Goal: Transaction & Acquisition: Purchase product/service

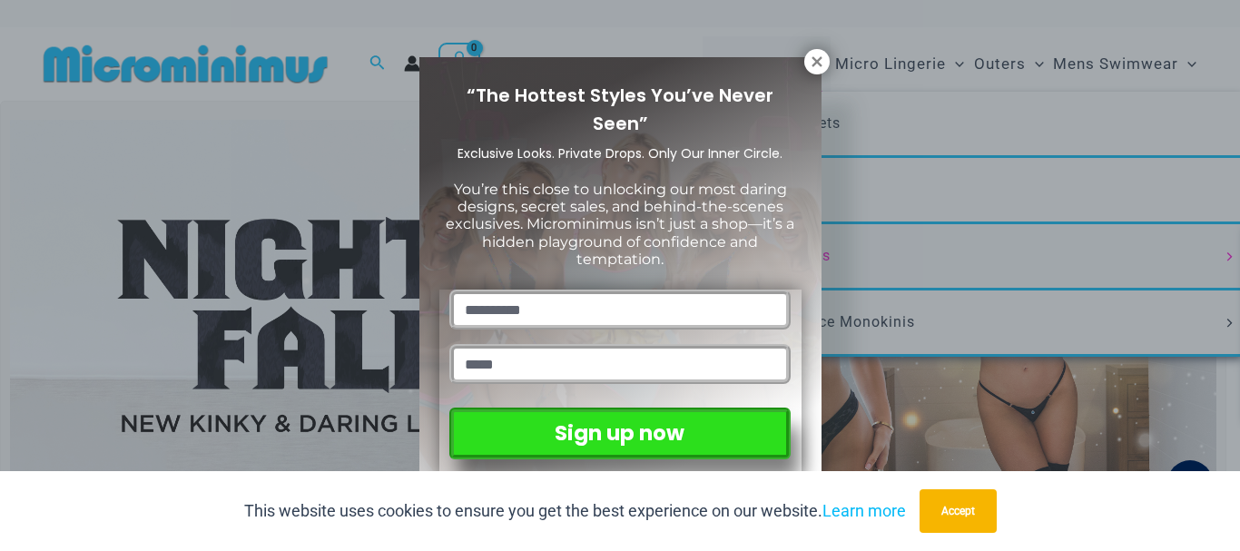
click at [700, 292] on div "“The Hottest Styles You’ve Never Seen” Exclusive Looks. Private Drops. Only Our…" at bounding box center [620, 275] width 1240 height 551
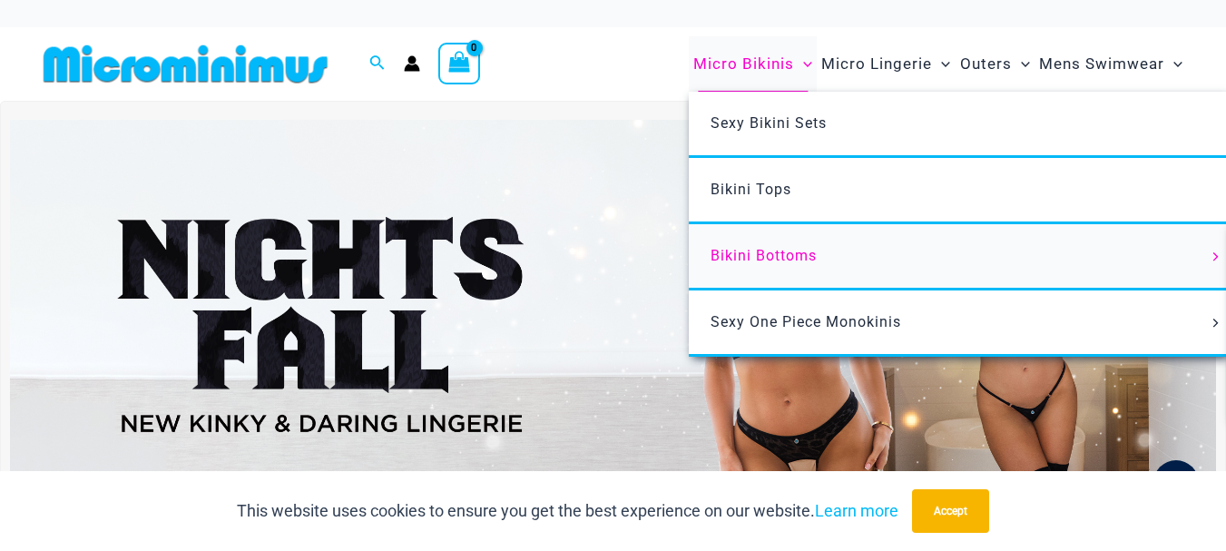
click at [711, 264] on span "Bikini Bottoms" at bounding box center [764, 255] width 106 height 17
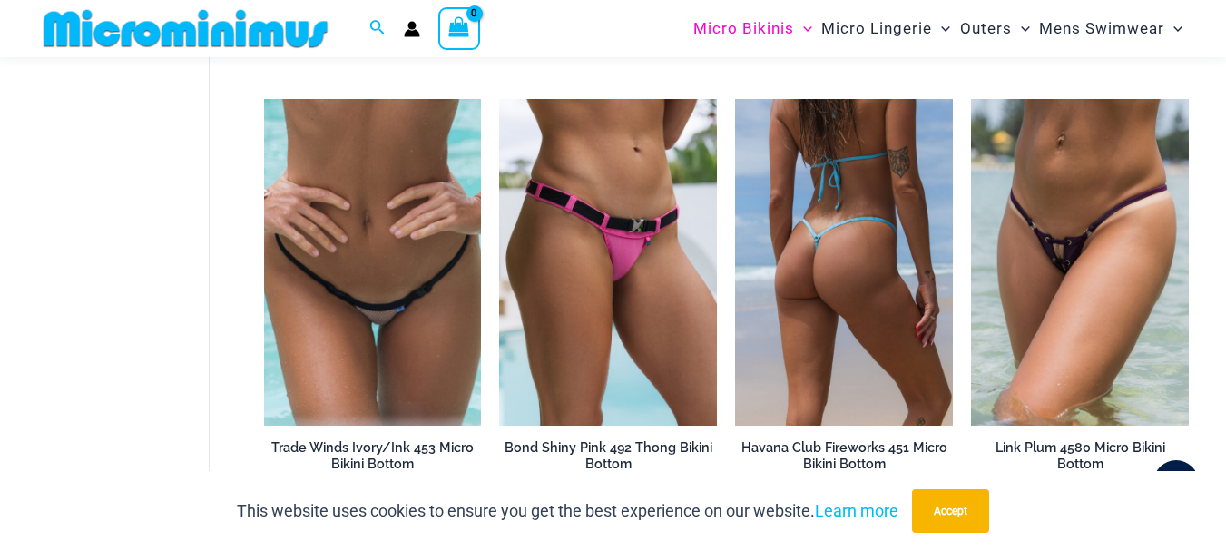
scroll to position [710, 0]
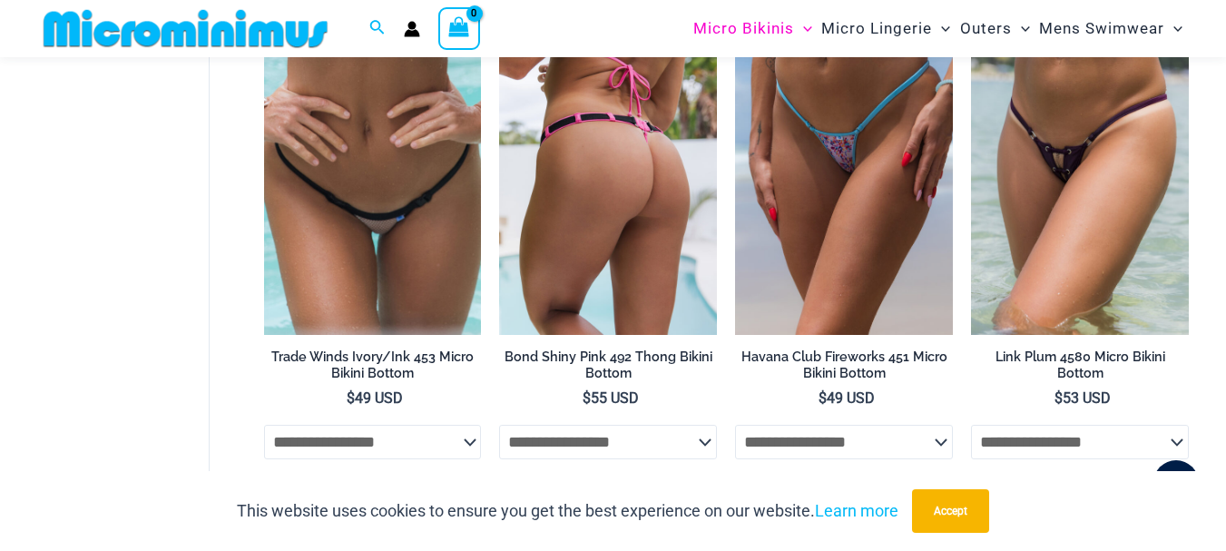
click at [579, 335] on img at bounding box center [608, 171] width 218 height 327
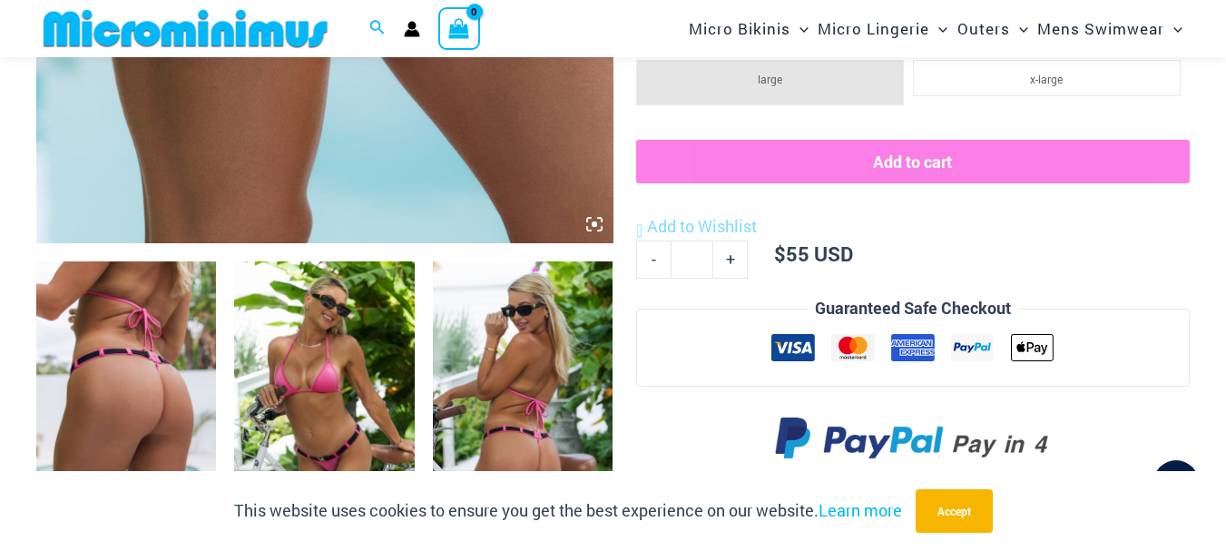
scroll to position [908, 0]
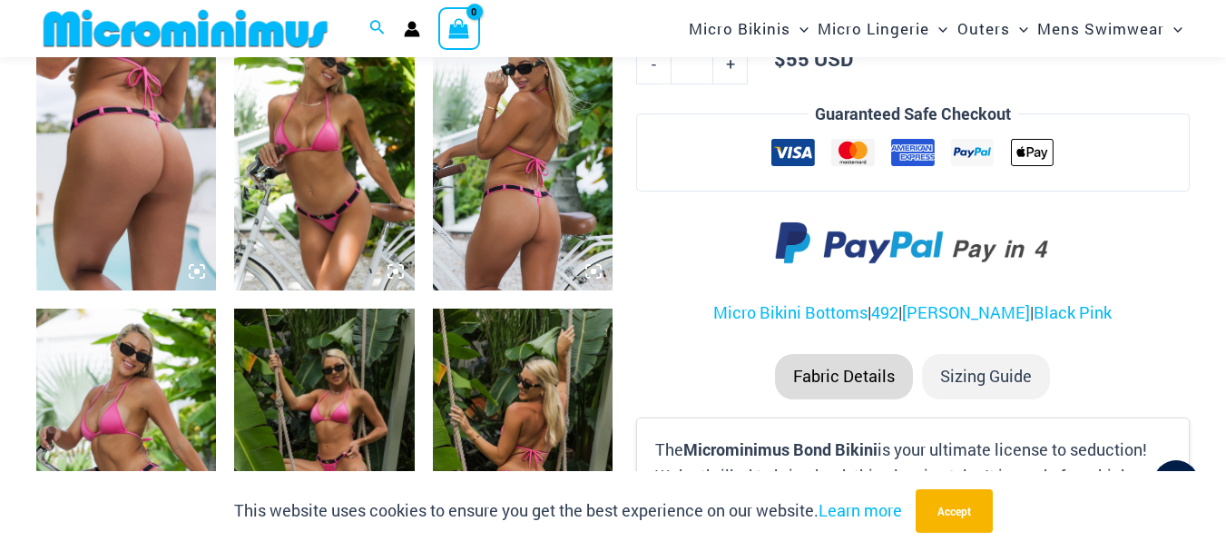
scroll to position [1089, 0]
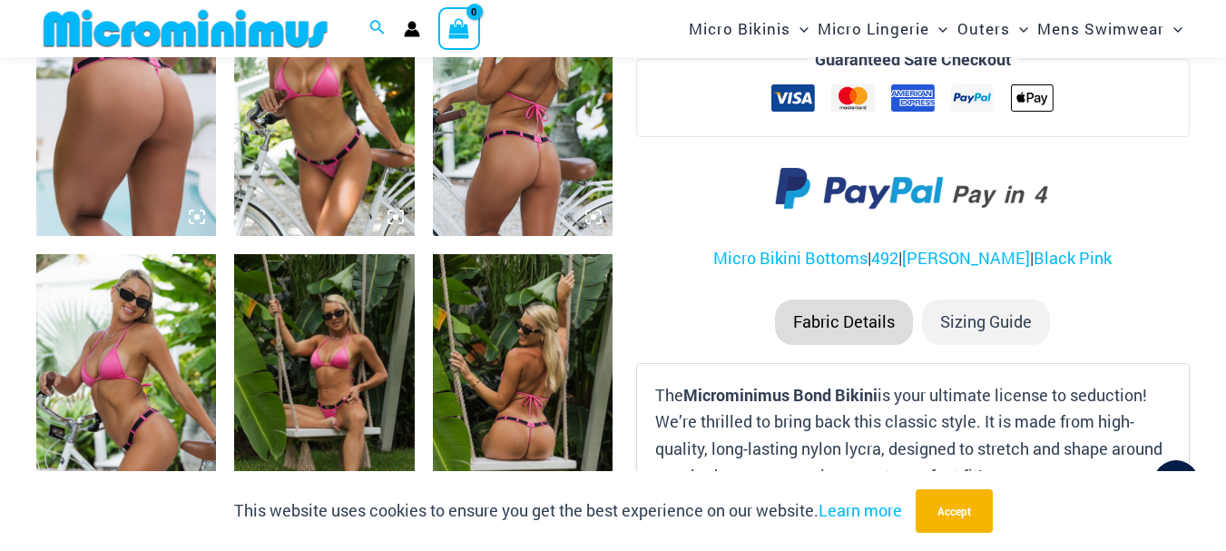
click at [516, 181] on img at bounding box center [523, 101] width 180 height 270
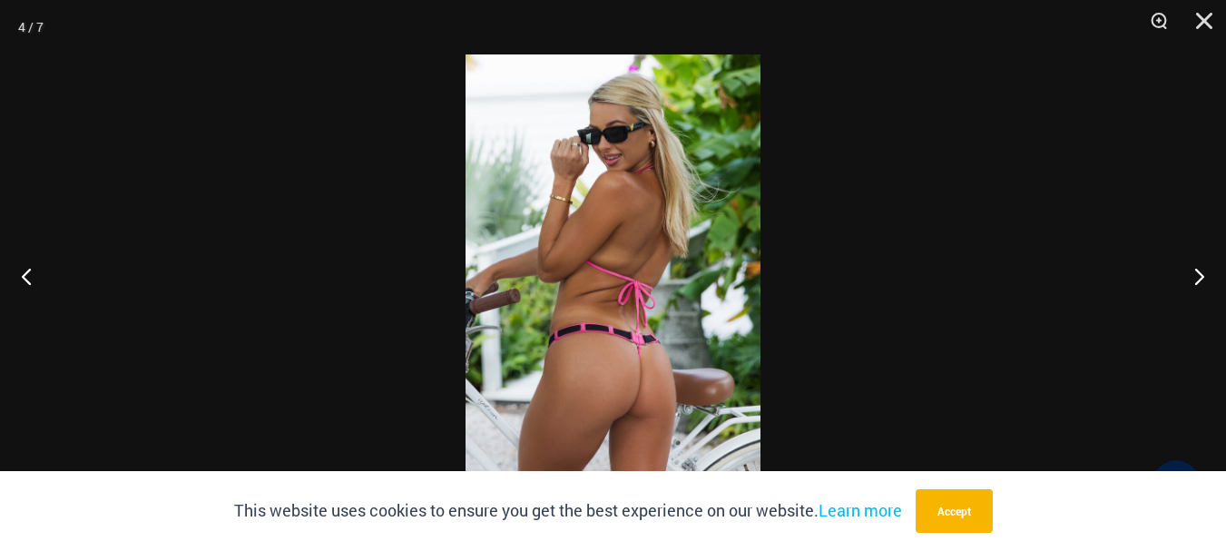
click at [656, 324] on img at bounding box center [613, 275] width 295 height 442
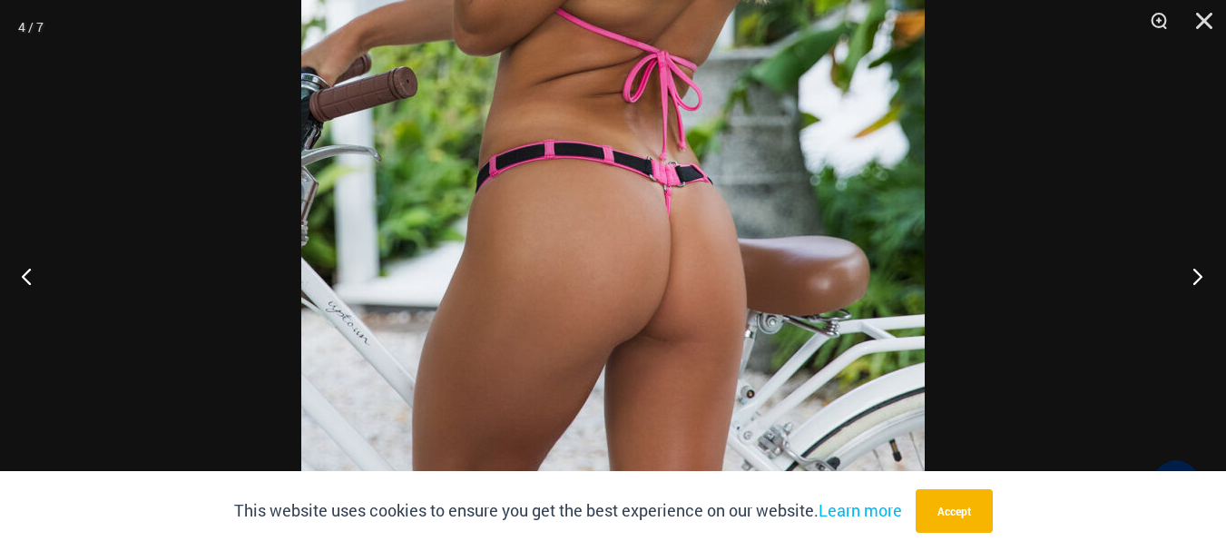
click at [1197, 270] on button "Next" at bounding box center [1192, 276] width 68 height 91
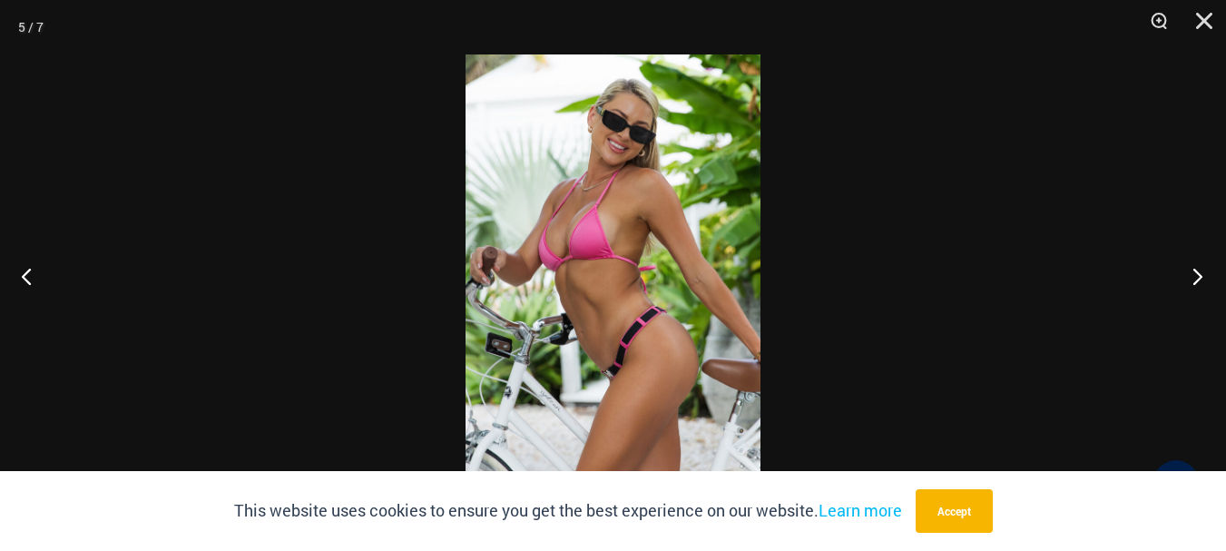
click at [1197, 270] on button "Next" at bounding box center [1192, 276] width 68 height 91
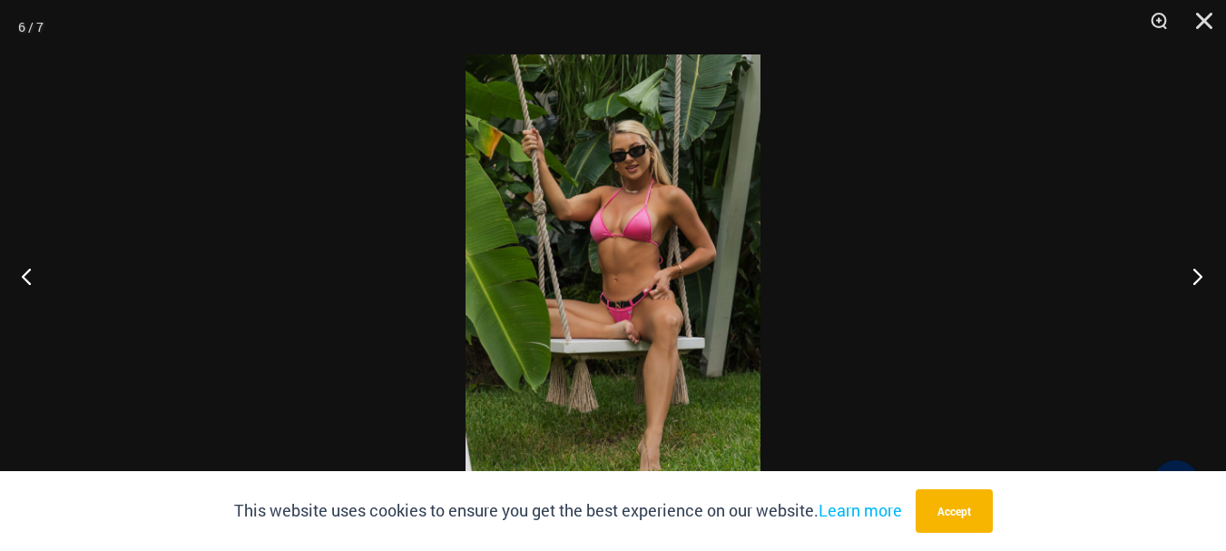
click at [1197, 270] on button "Next" at bounding box center [1192, 276] width 68 height 91
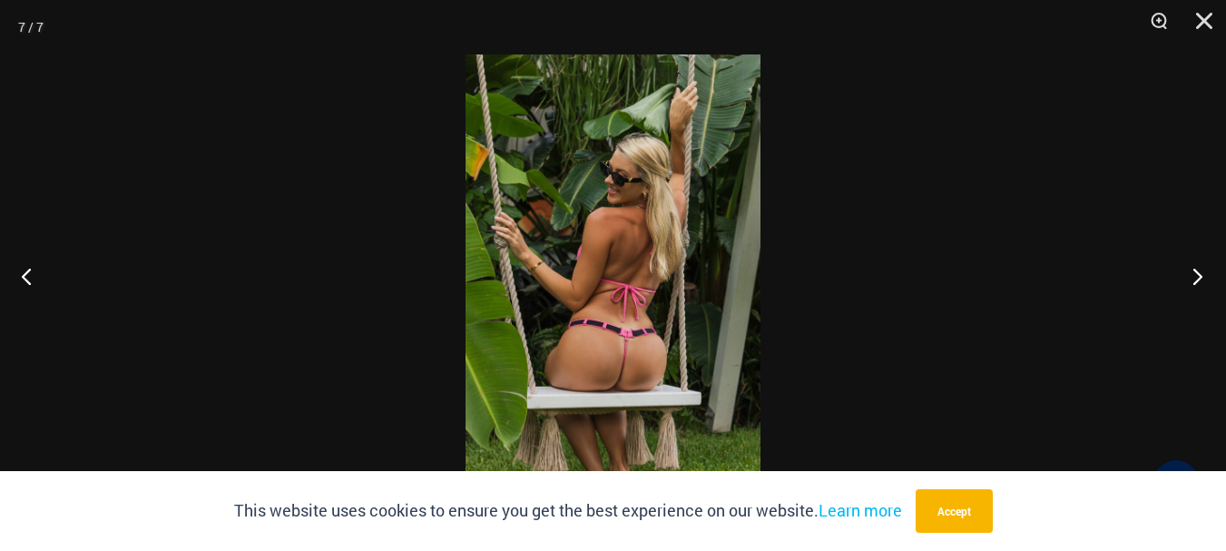
click at [1197, 270] on button "Next" at bounding box center [1192, 276] width 68 height 91
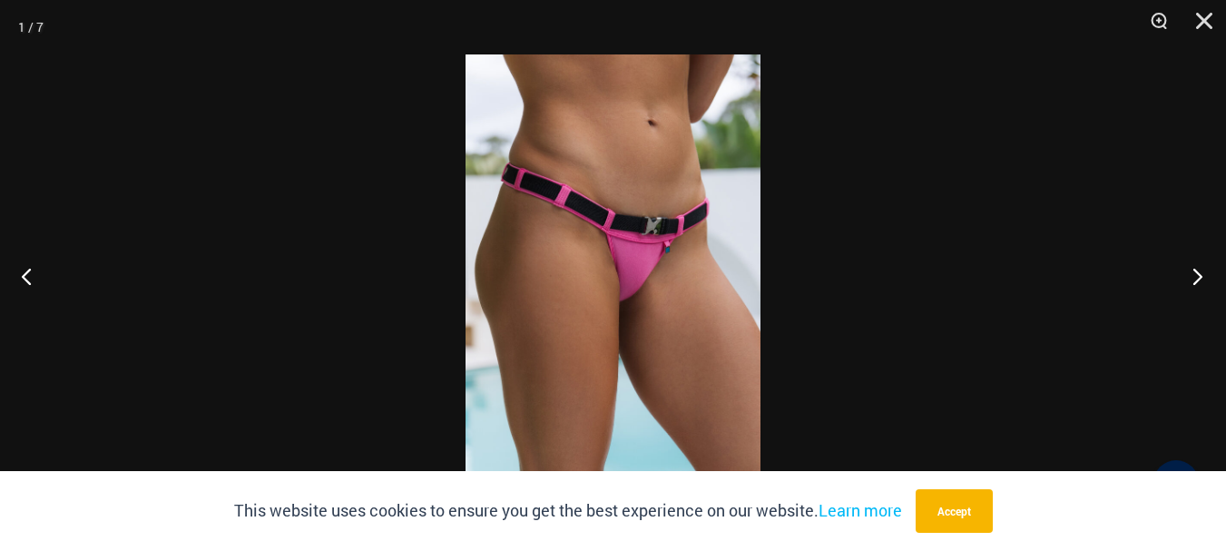
click at [1197, 270] on button "Next" at bounding box center [1192, 276] width 68 height 91
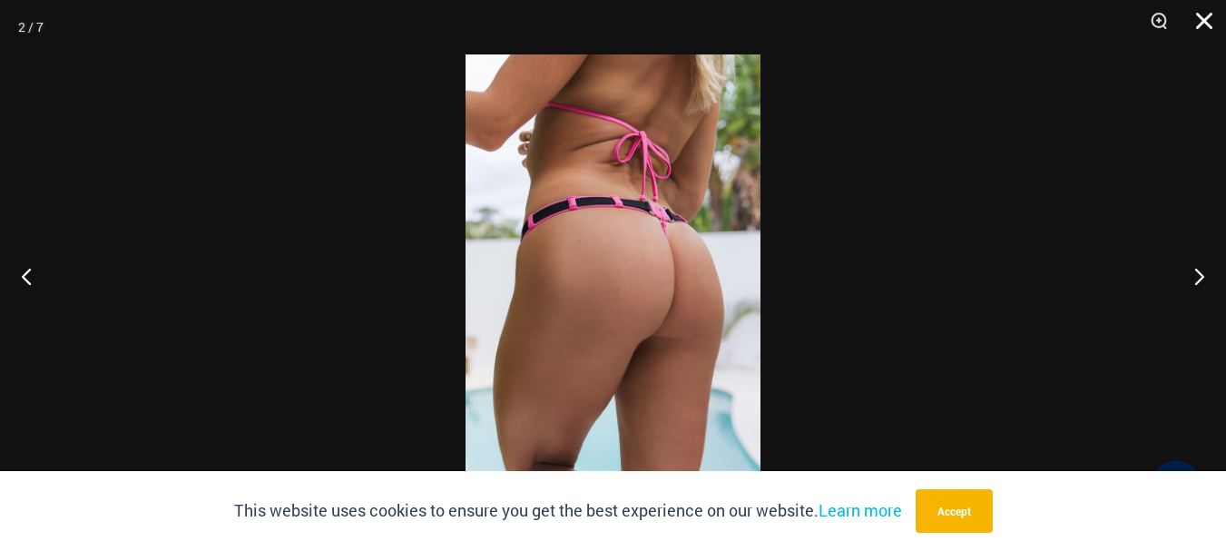
click at [1203, 21] on button "Close" at bounding box center [1197, 27] width 45 height 54
